Goal: Information Seeking & Learning: Learn about a topic

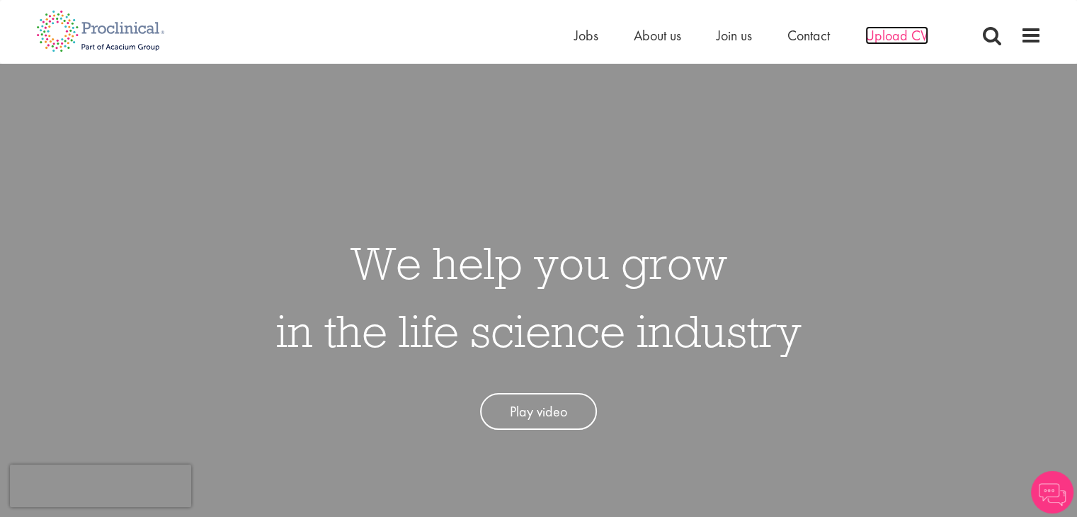
click at [902, 38] on span "Upload CV" at bounding box center [896, 35] width 63 height 18
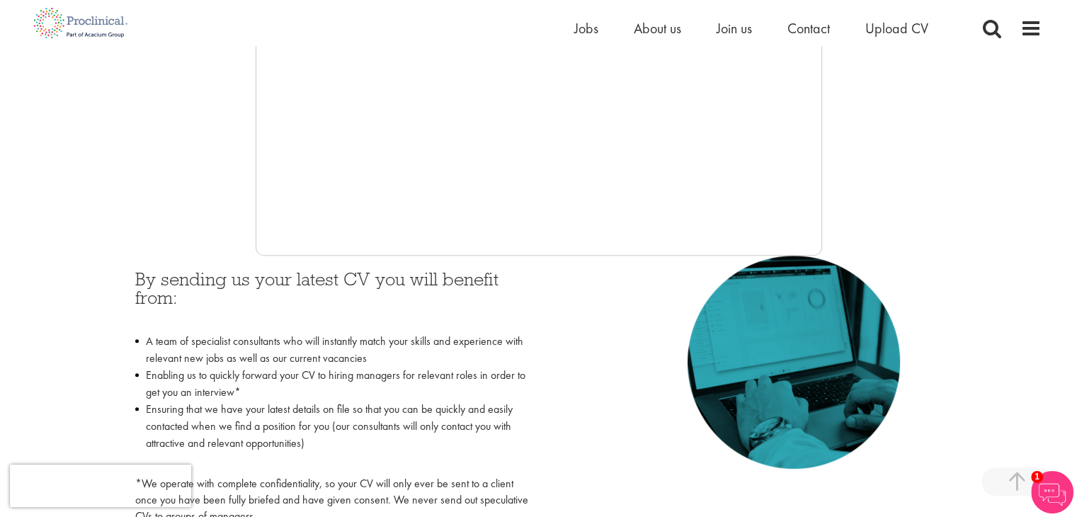
scroll to position [425, 0]
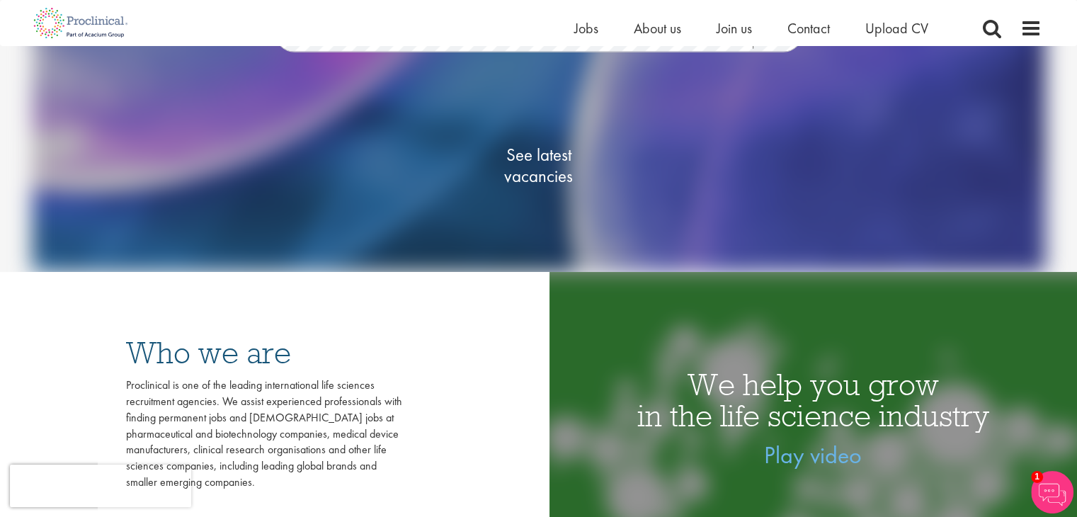
scroll to position [212, 0]
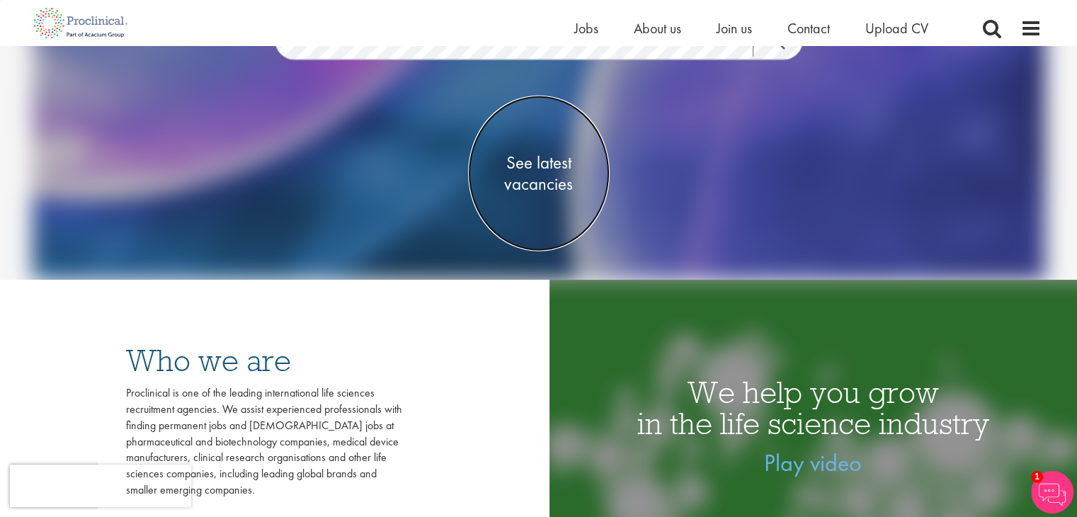
click at [566, 176] on span "See latest vacancies" at bounding box center [539, 173] width 142 height 42
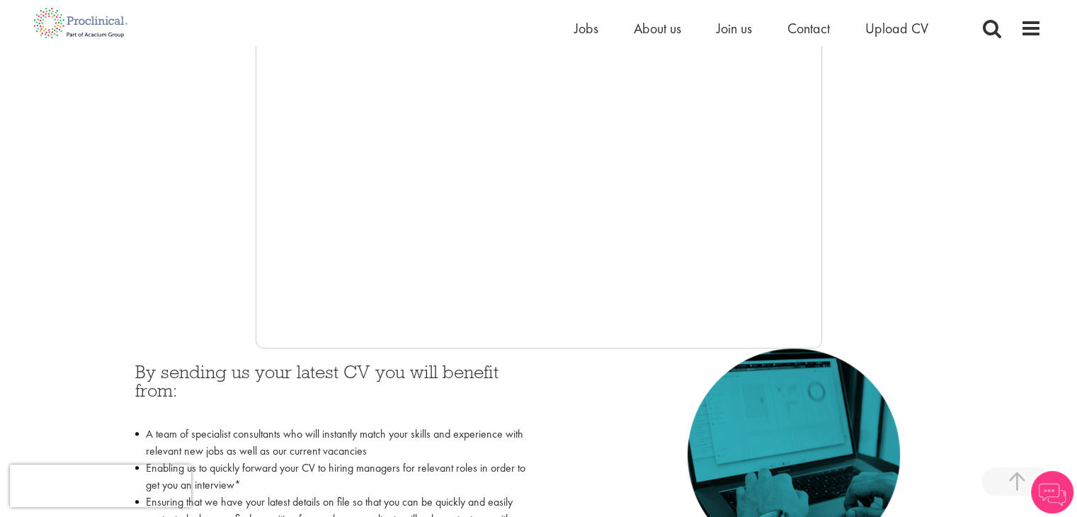
scroll to position [212, 0]
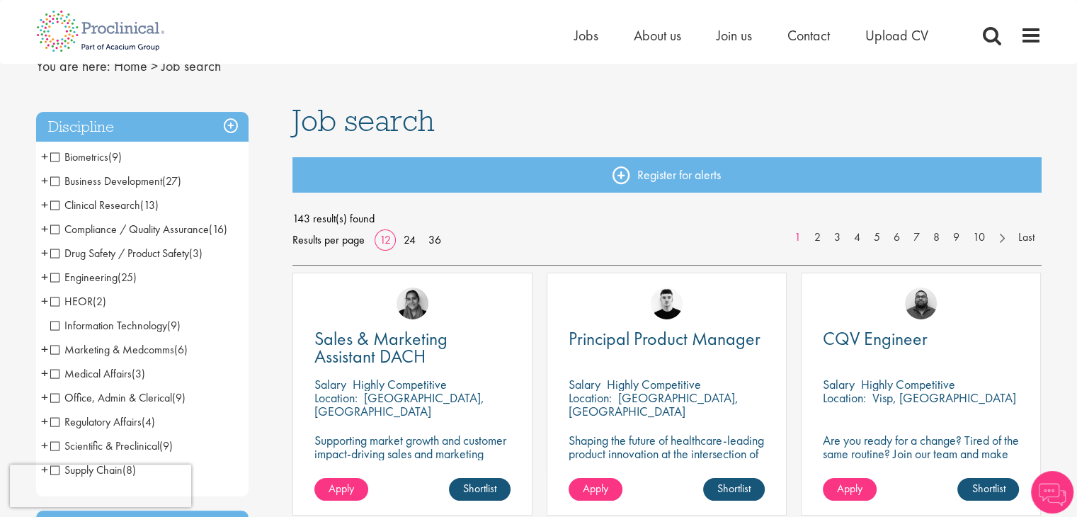
scroll to position [142, 0]
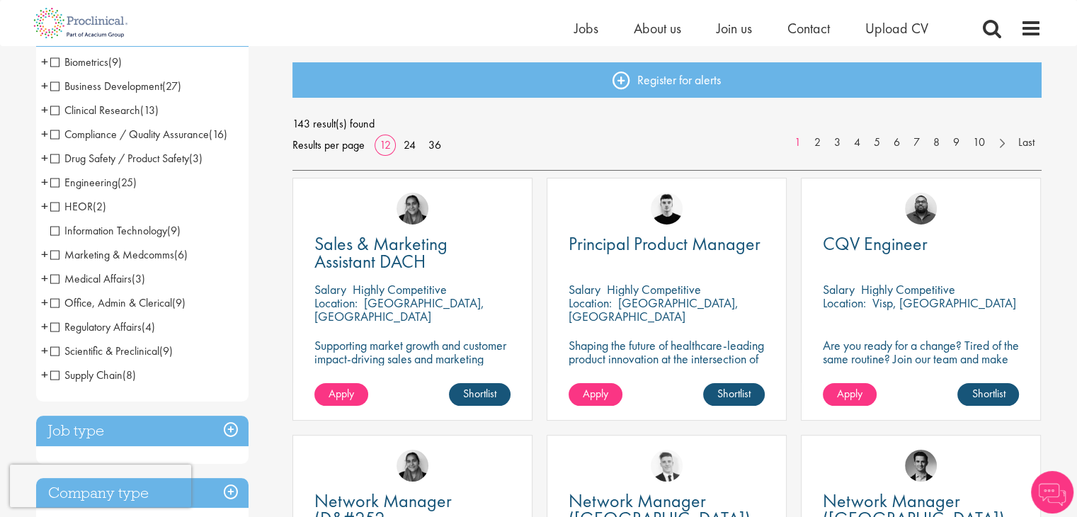
click at [56, 179] on span "Engineering" at bounding box center [83, 182] width 67 height 15
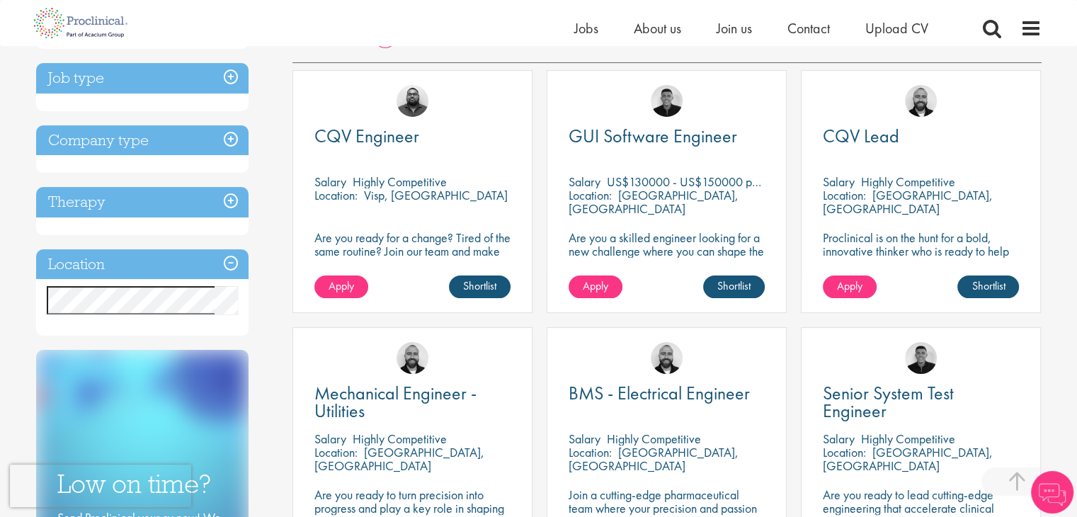
scroll to position [425, 0]
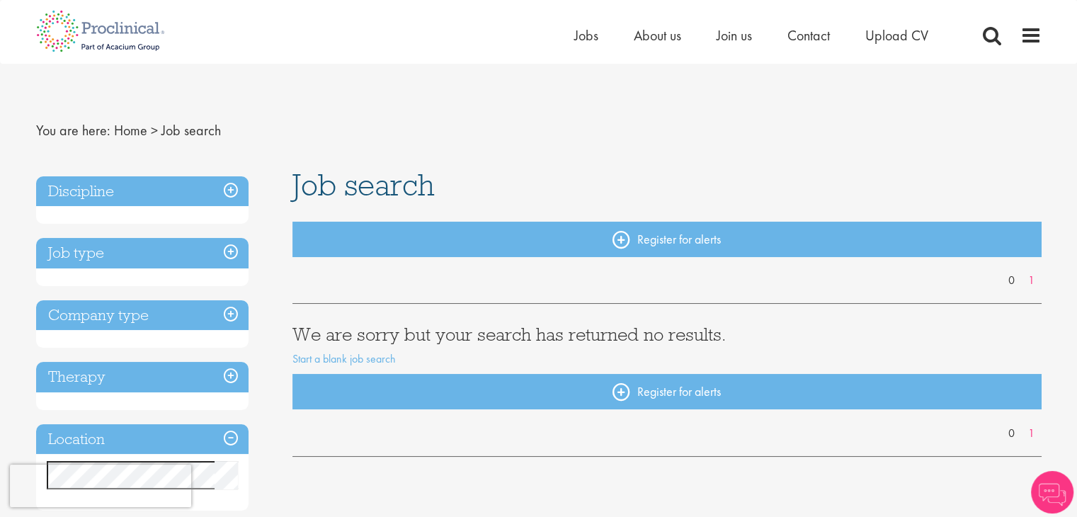
click at [225, 251] on h3 "Job type" at bounding box center [142, 253] width 212 height 30
click at [240, 188] on h3 "Discipline" at bounding box center [142, 191] width 212 height 30
click at [238, 185] on h3 "Discipline" at bounding box center [142, 191] width 212 height 30
click at [234, 189] on h3 "Discipline" at bounding box center [142, 191] width 212 height 30
click at [227, 254] on h3 "Job type" at bounding box center [142, 253] width 212 height 30
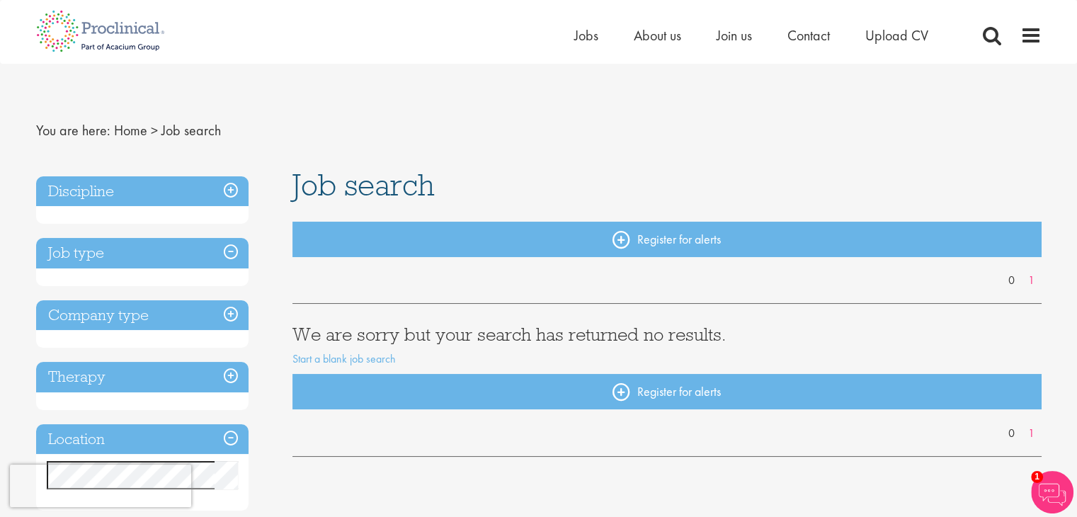
click at [236, 314] on h3 "Company type" at bounding box center [142, 315] width 212 height 30
